Goal: Transaction & Acquisition: Purchase product/service

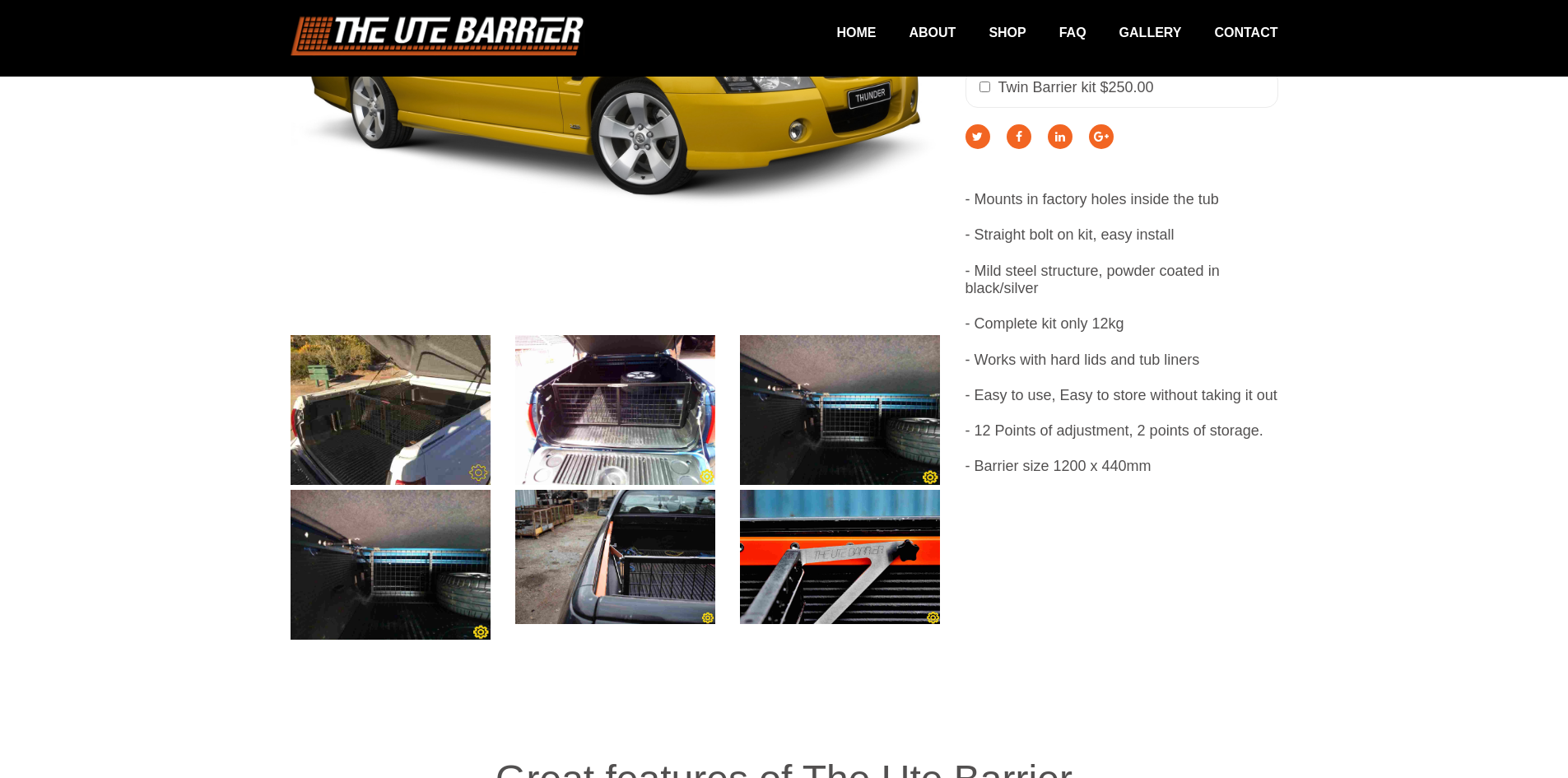
scroll to position [576, 0]
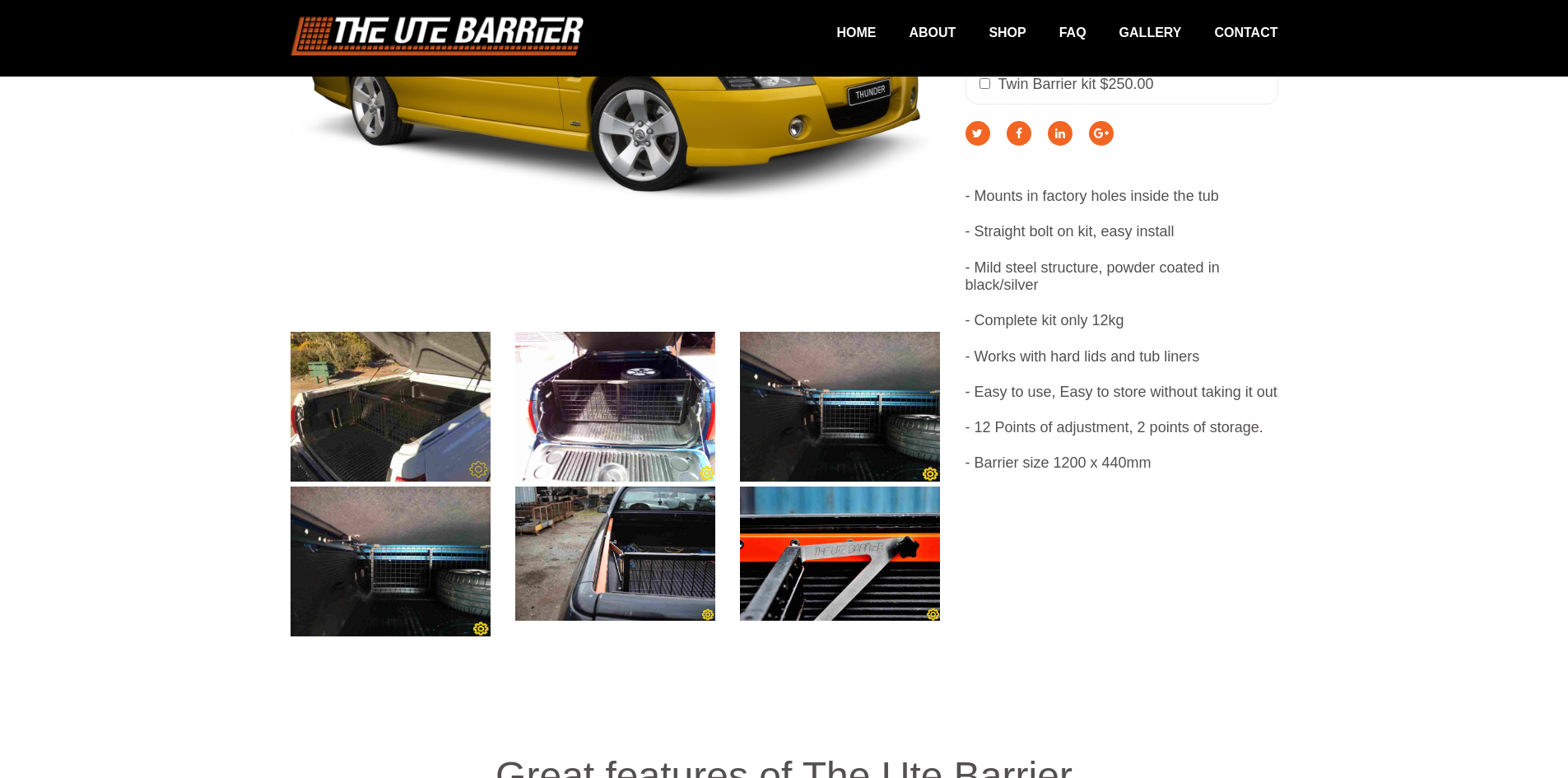
click at [410, 397] on img at bounding box center [390, 406] width 201 height 150
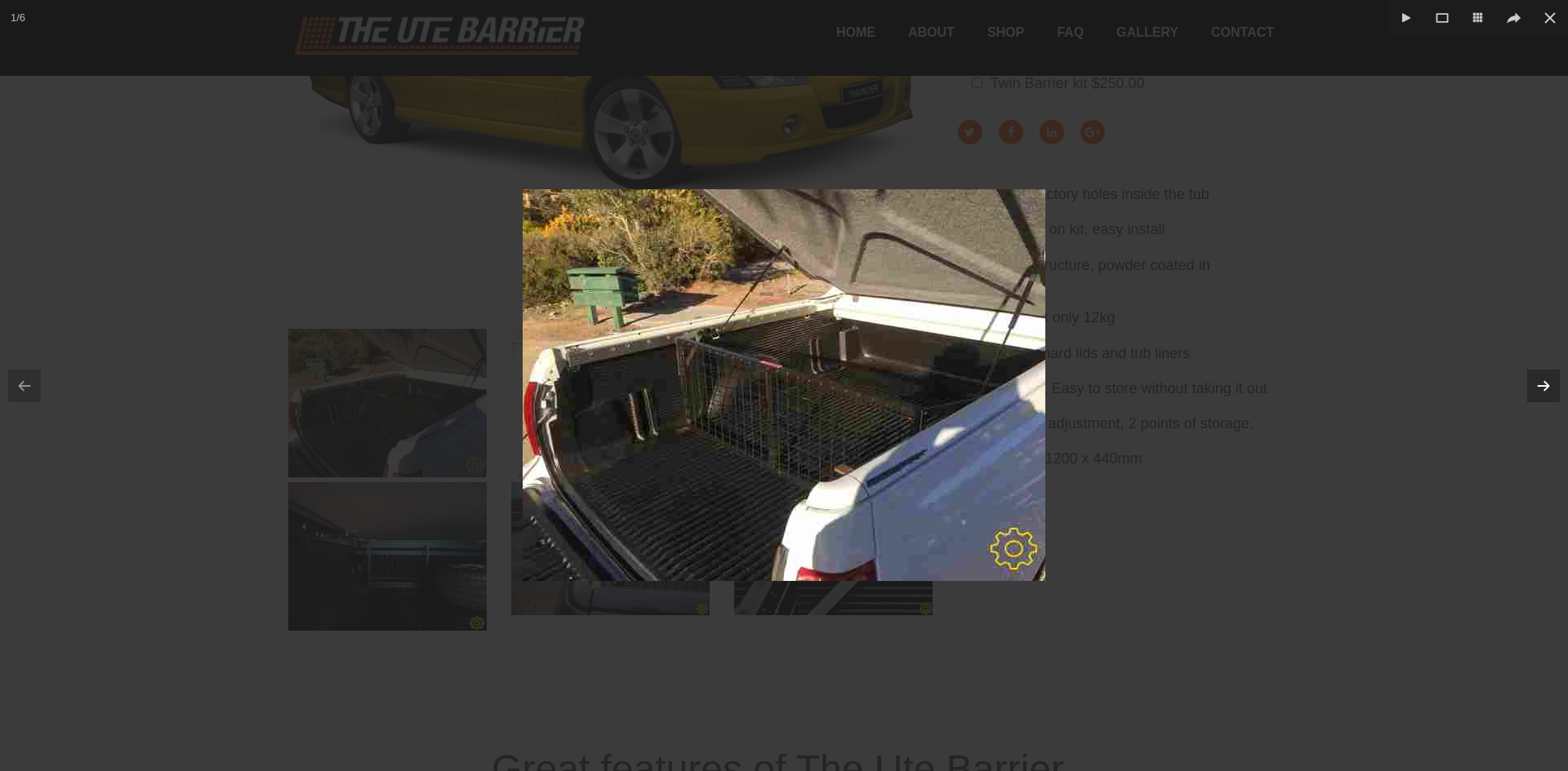
click at [1537, 389] on icon at bounding box center [1544, 386] width 21 height 21
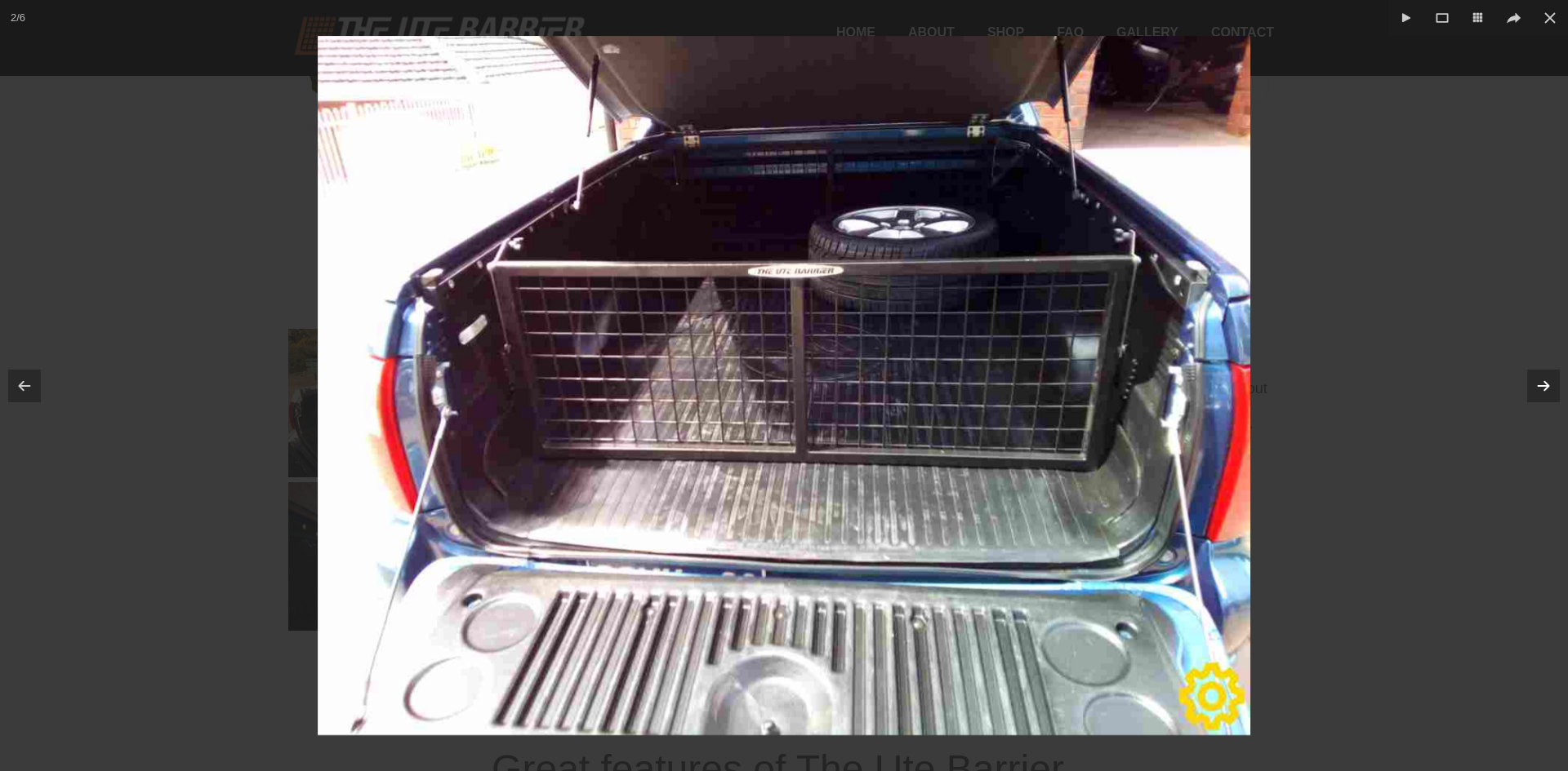
click at [1542, 387] on icon at bounding box center [1544, 386] width 21 height 21
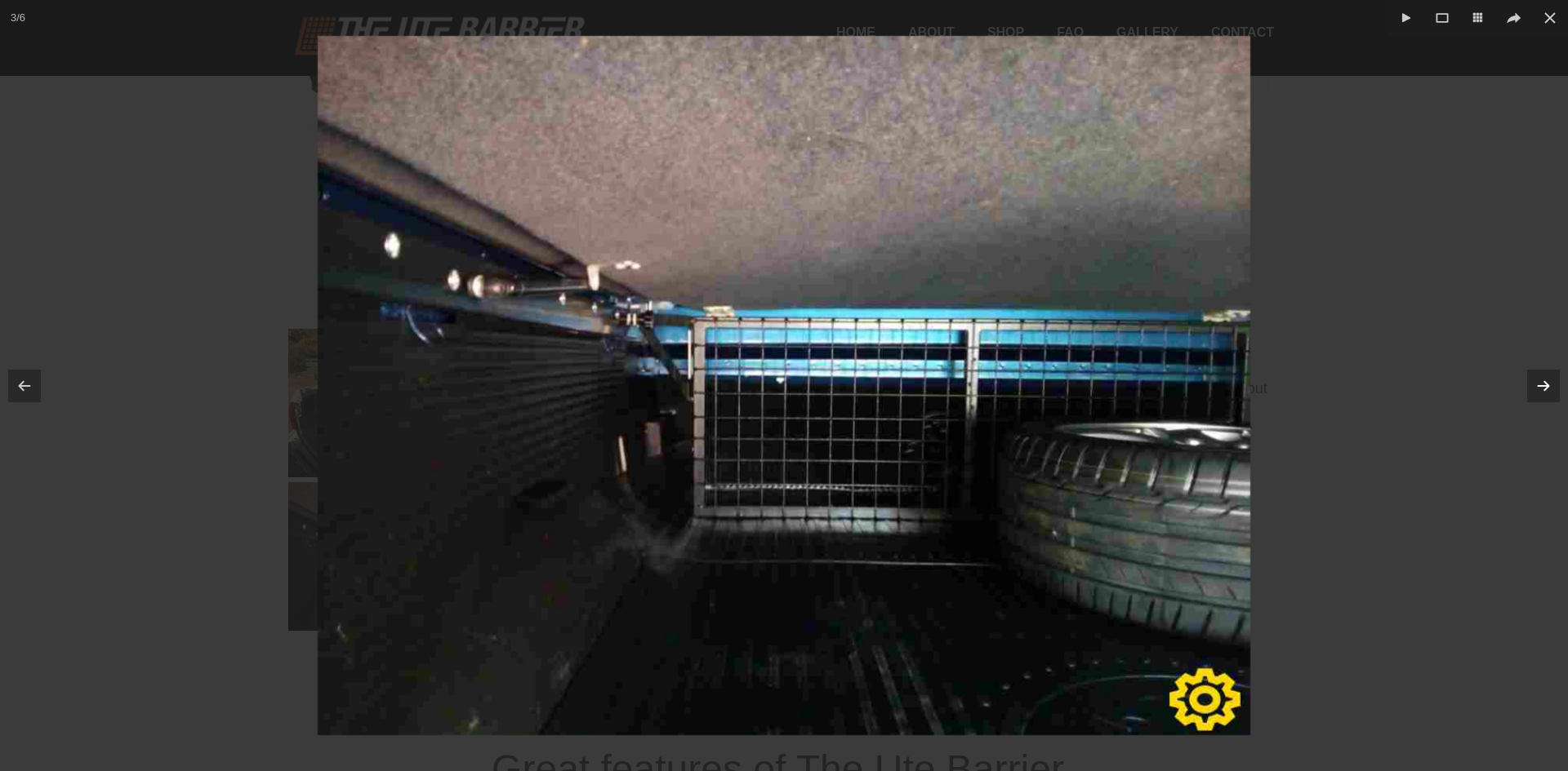
click at [1548, 384] on icon at bounding box center [1544, 385] width 11 height 8
click at [1536, 386] on icon at bounding box center [1544, 386] width 21 height 21
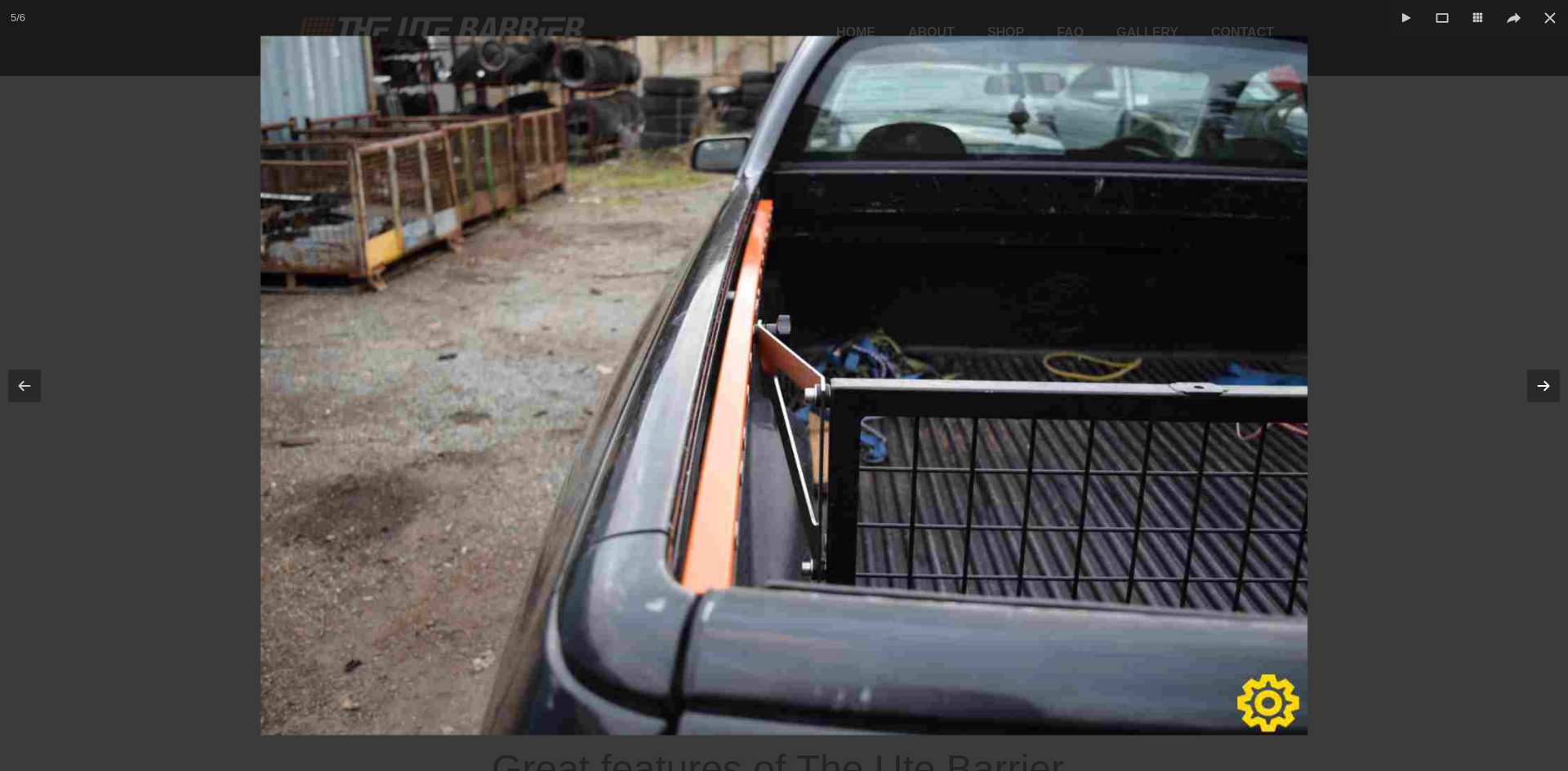
click at [1543, 384] on icon at bounding box center [1544, 386] width 21 height 21
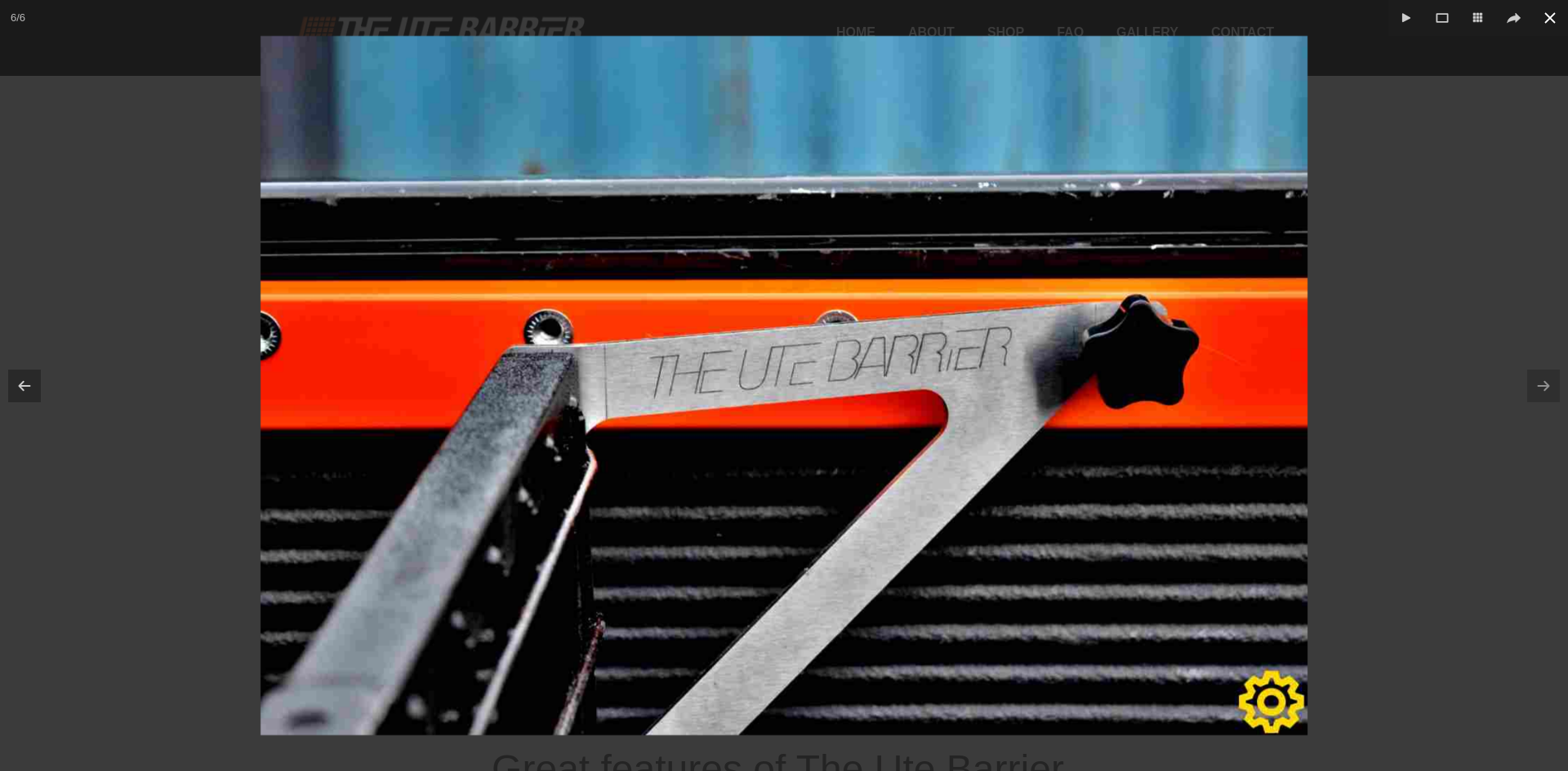
click at [1552, 23] on icon at bounding box center [1550, 17] width 19 height 19
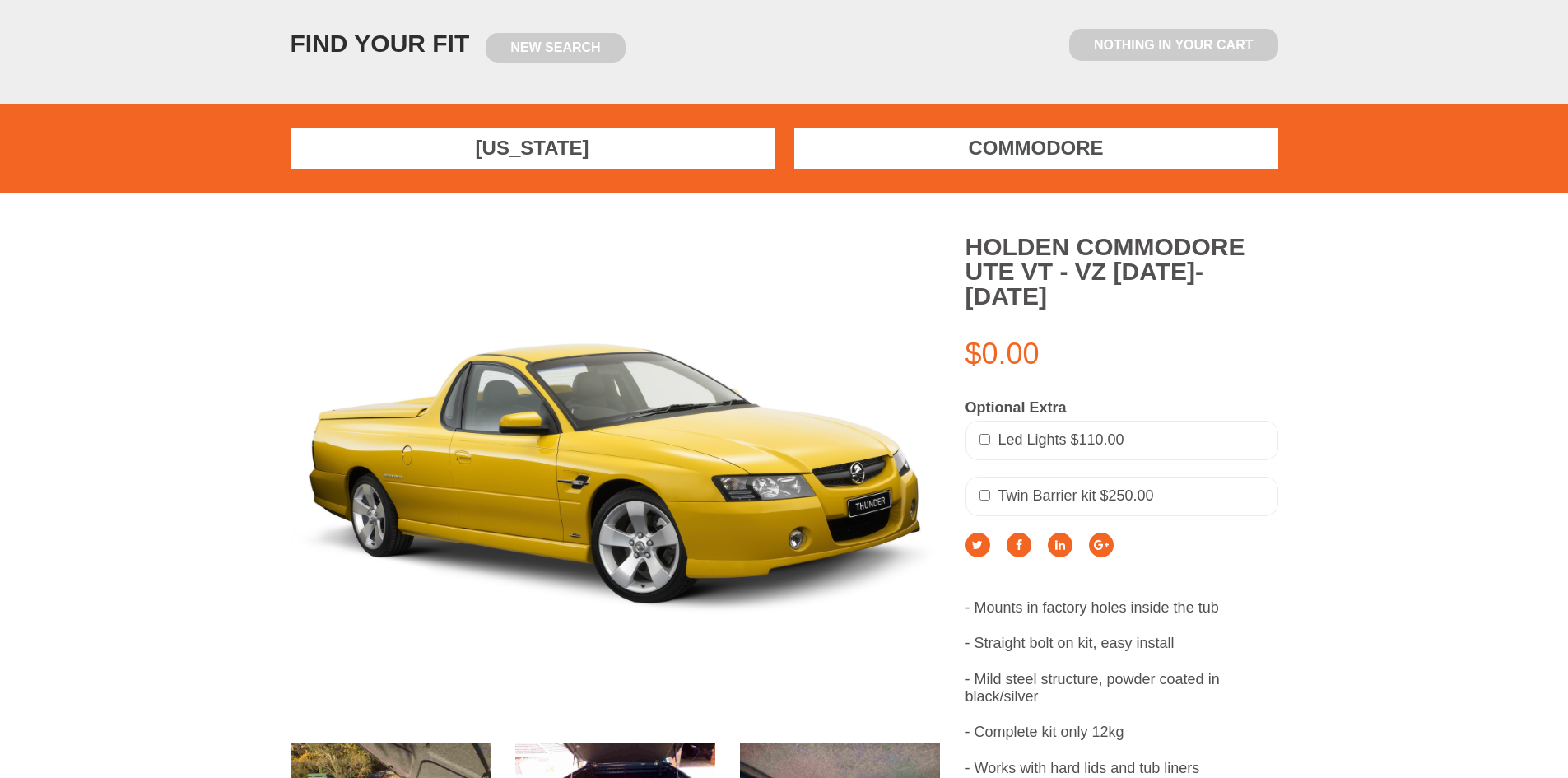
scroll to position [576, 0]
